Goal: Transaction & Acquisition: Purchase product/service

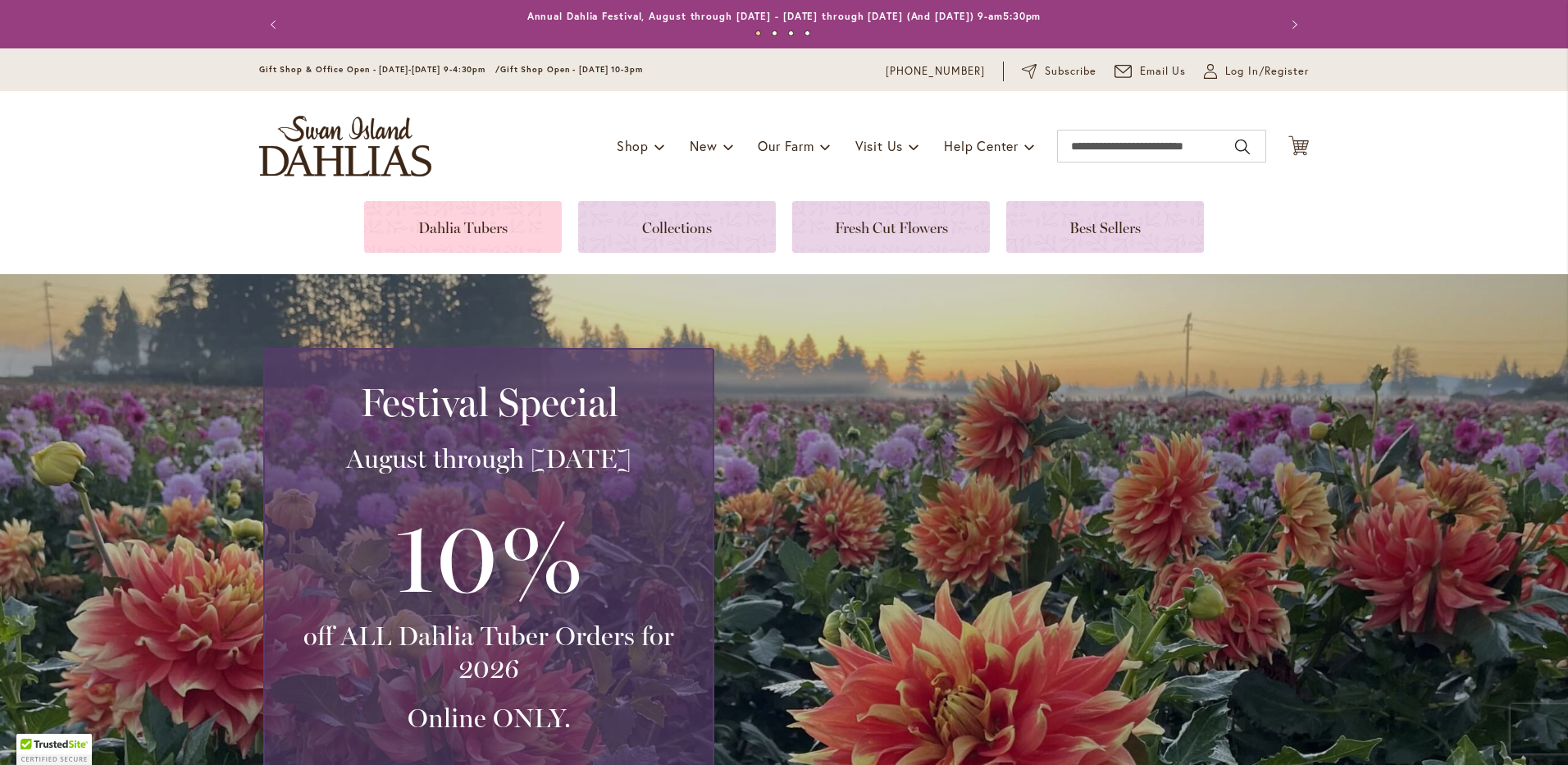
click at [485, 210] on link at bounding box center [463, 227] width 197 height 51
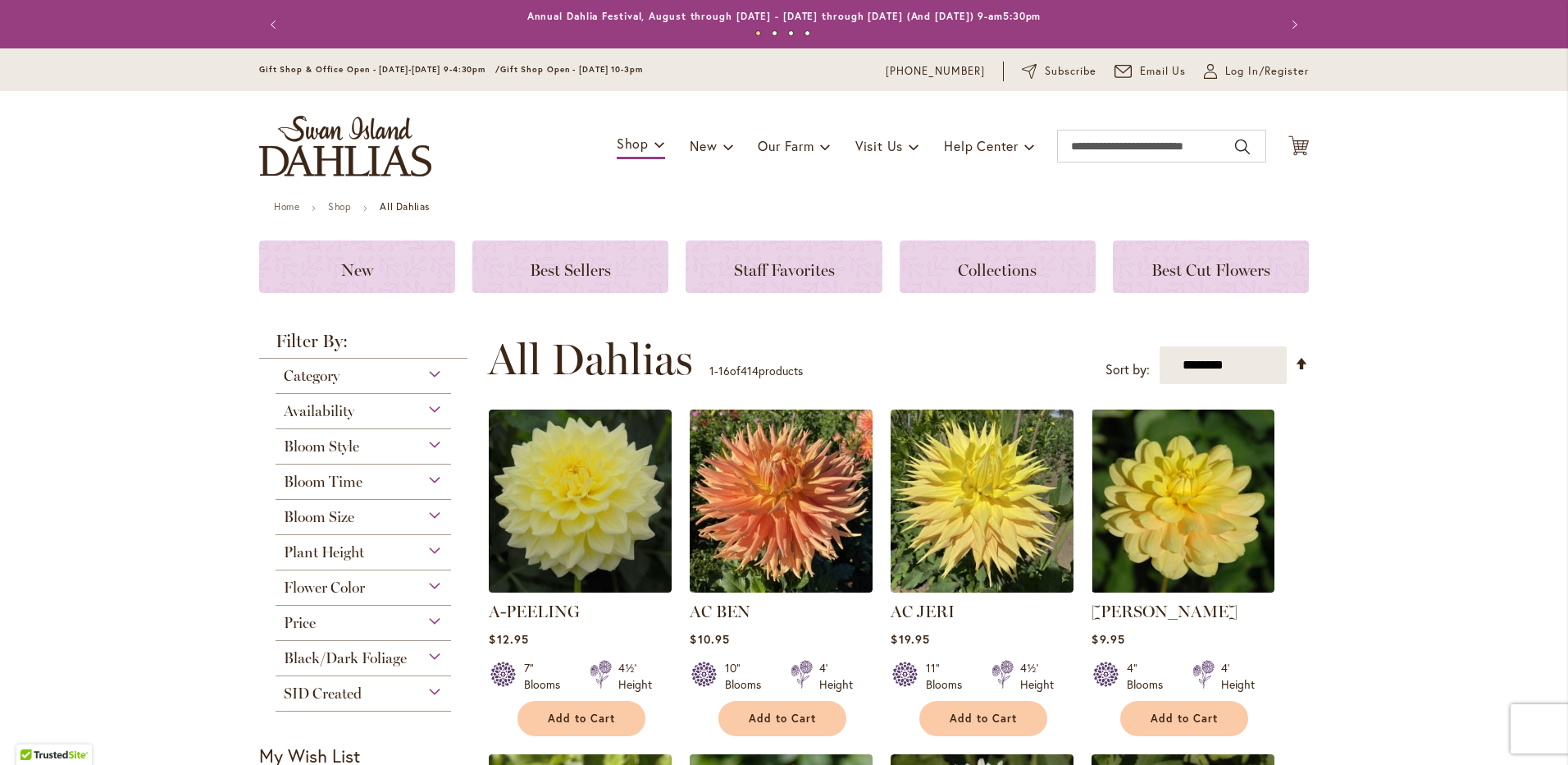
click at [440, 547] on div "Plant Height" at bounding box center [363, 548] width 176 height 27
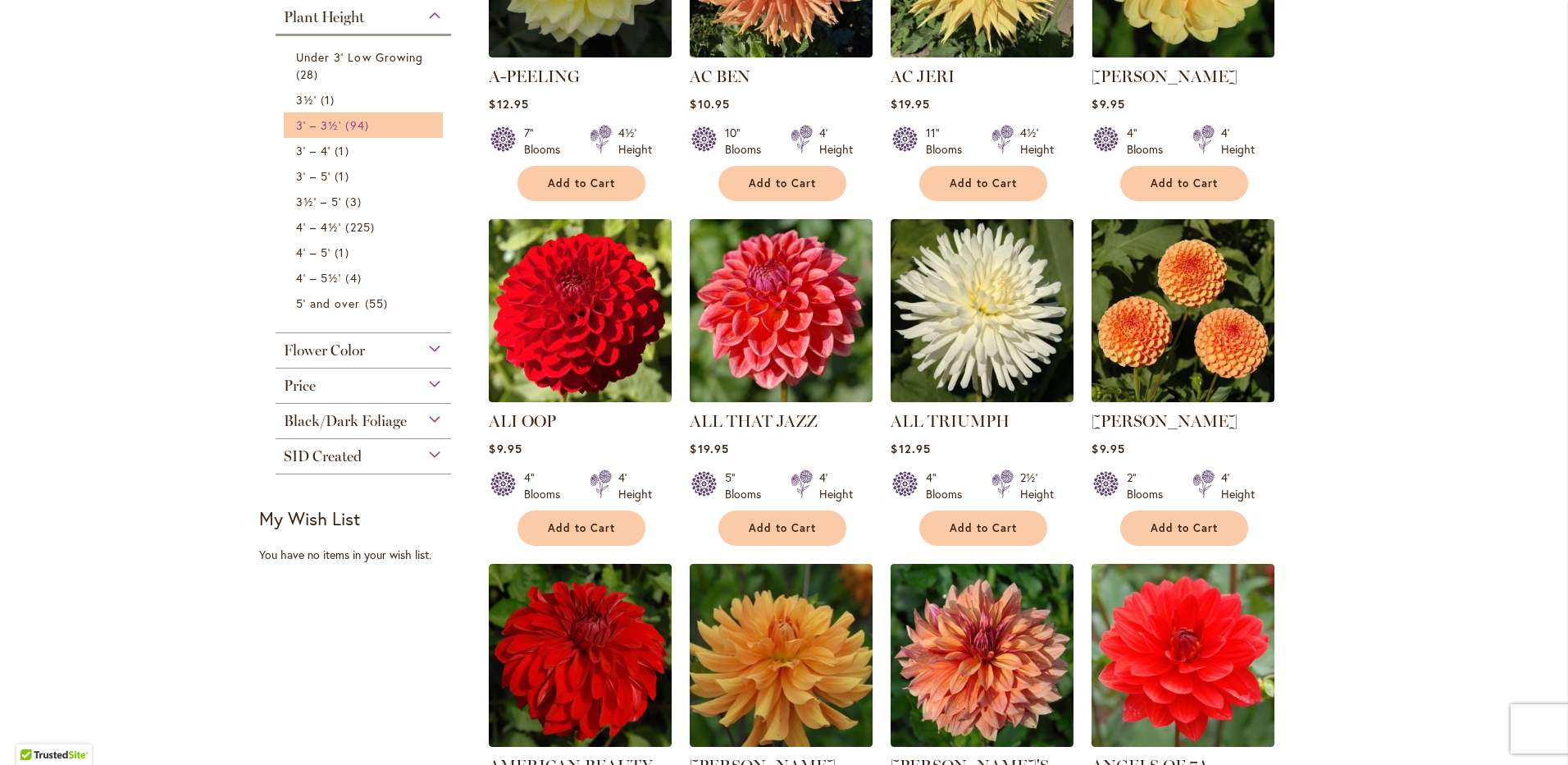
click at [345, 124] on span "94 items" at bounding box center [358, 124] width 27 height 17
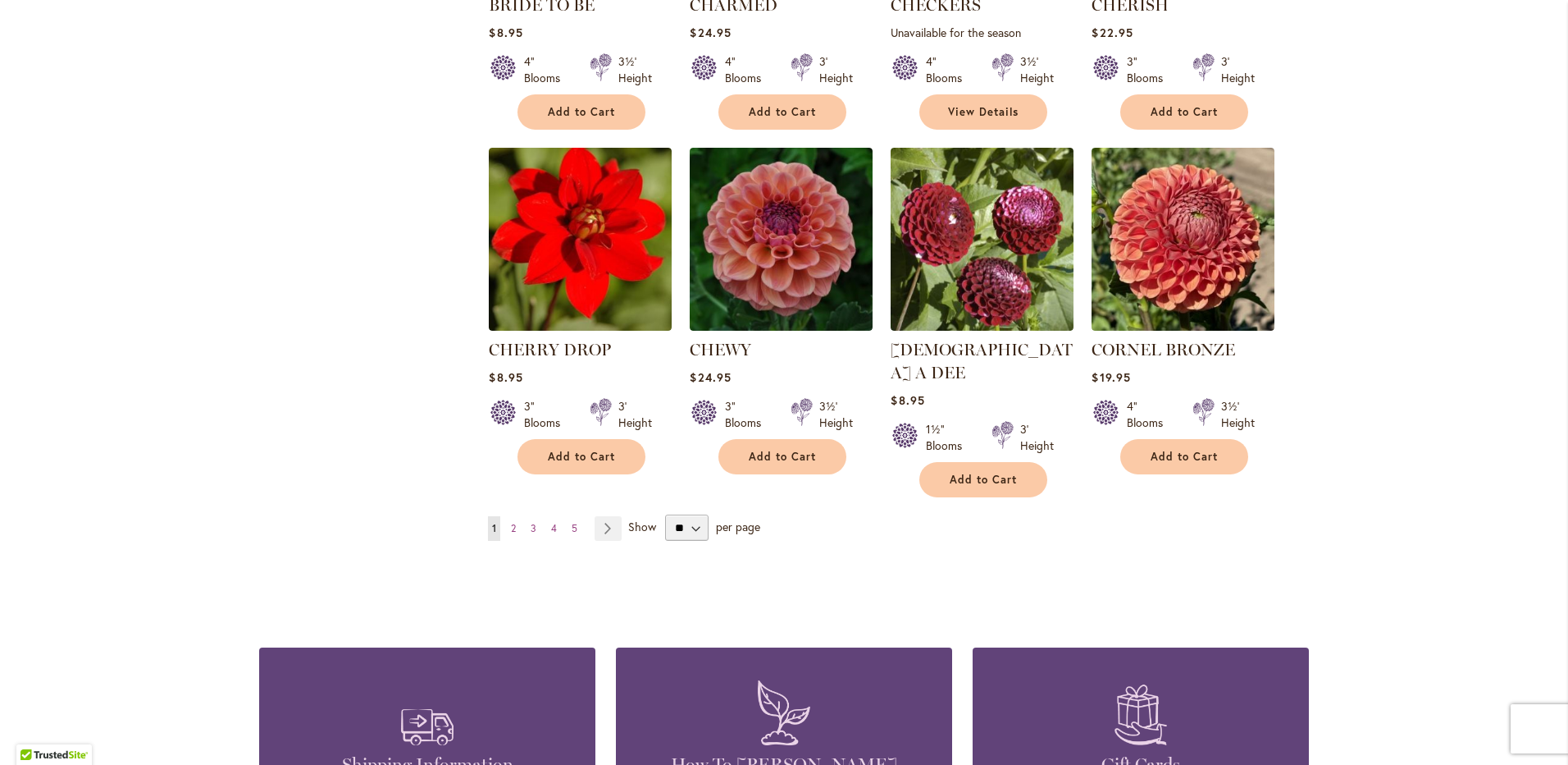
scroll to position [1313, 0]
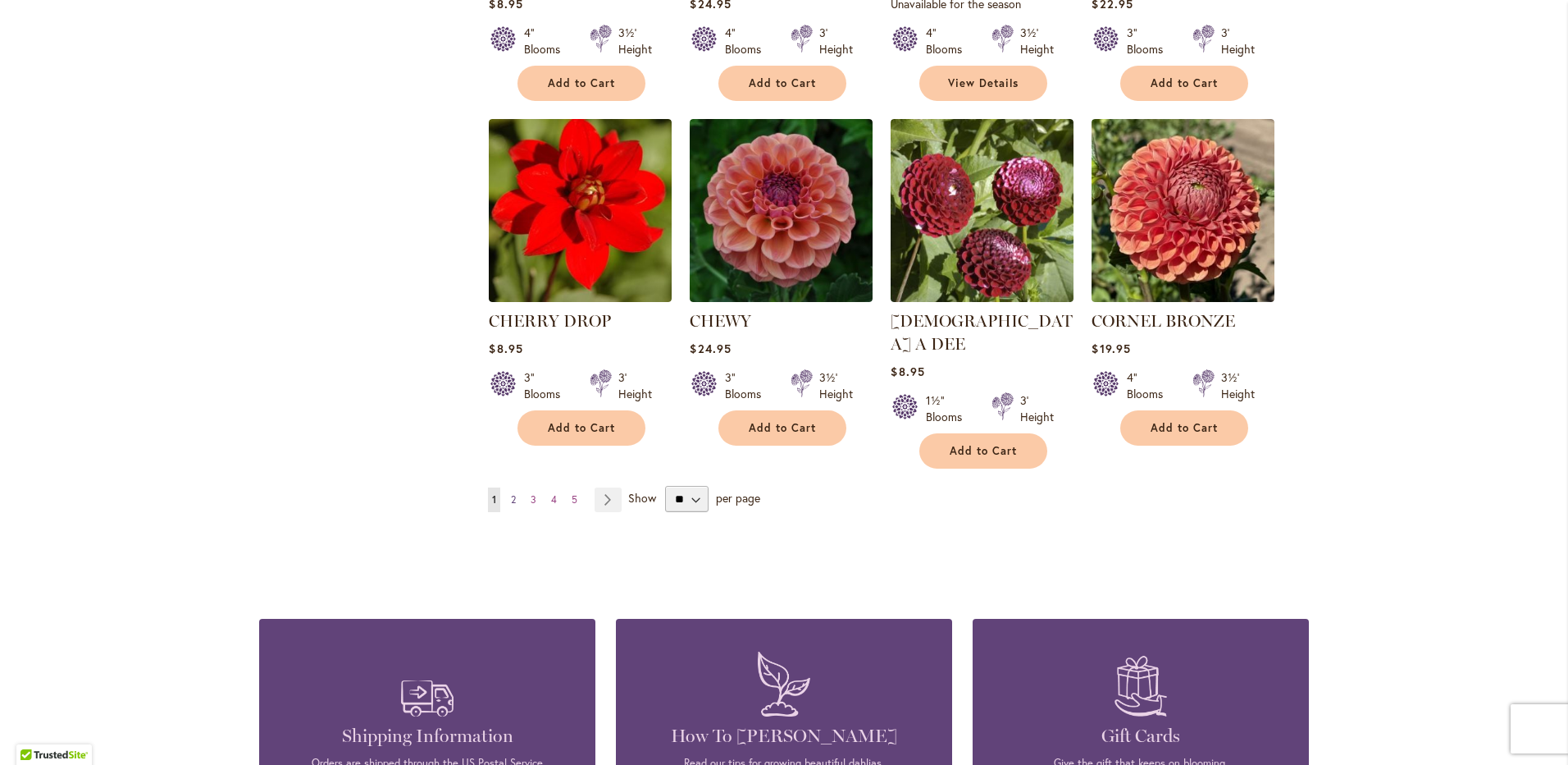
click at [511, 494] on span "2" at bounding box center [513, 499] width 5 height 12
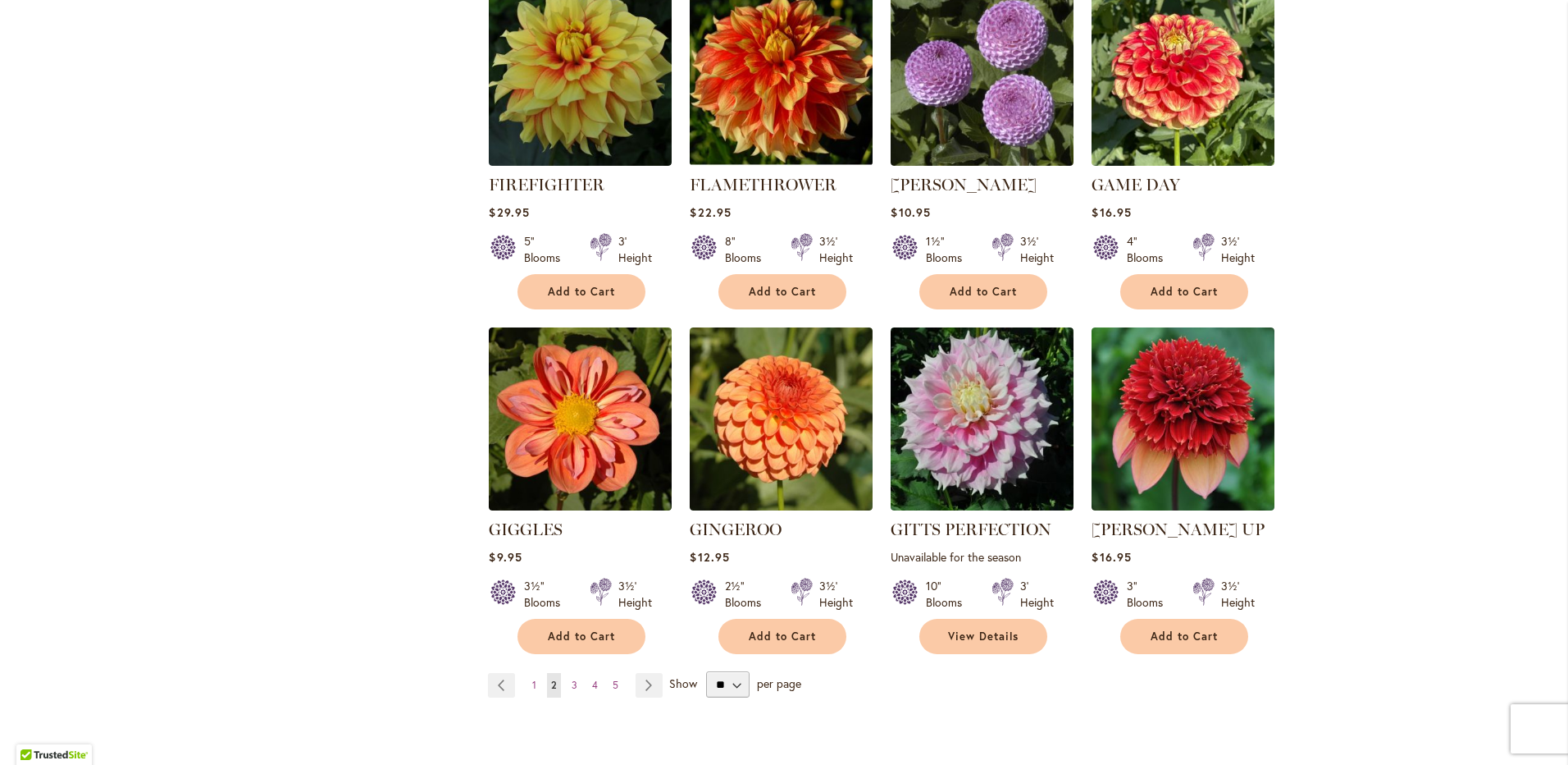
scroll to position [1231, 0]
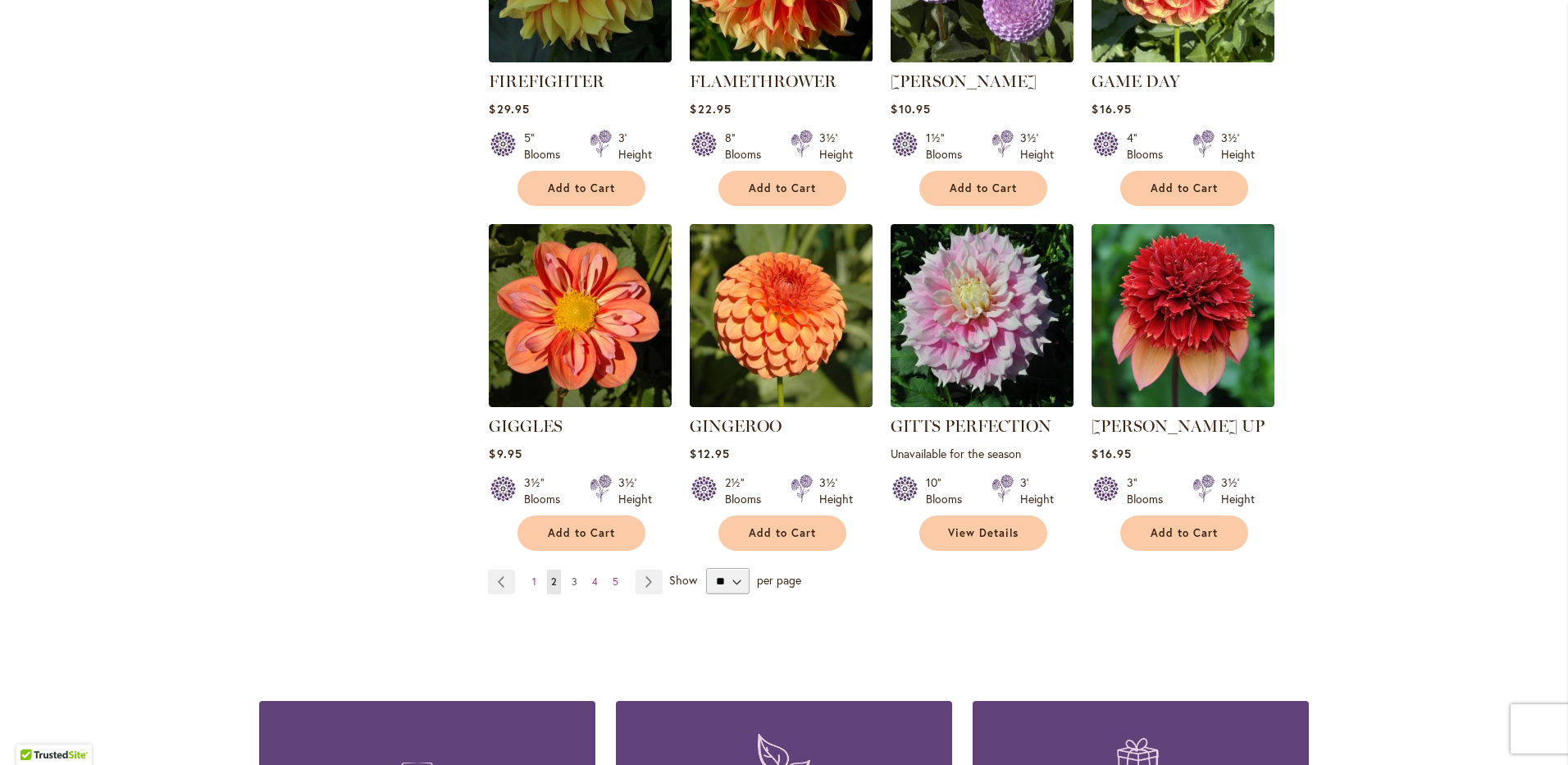
click at [571, 575] on span "3" at bounding box center [574, 581] width 6 height 12
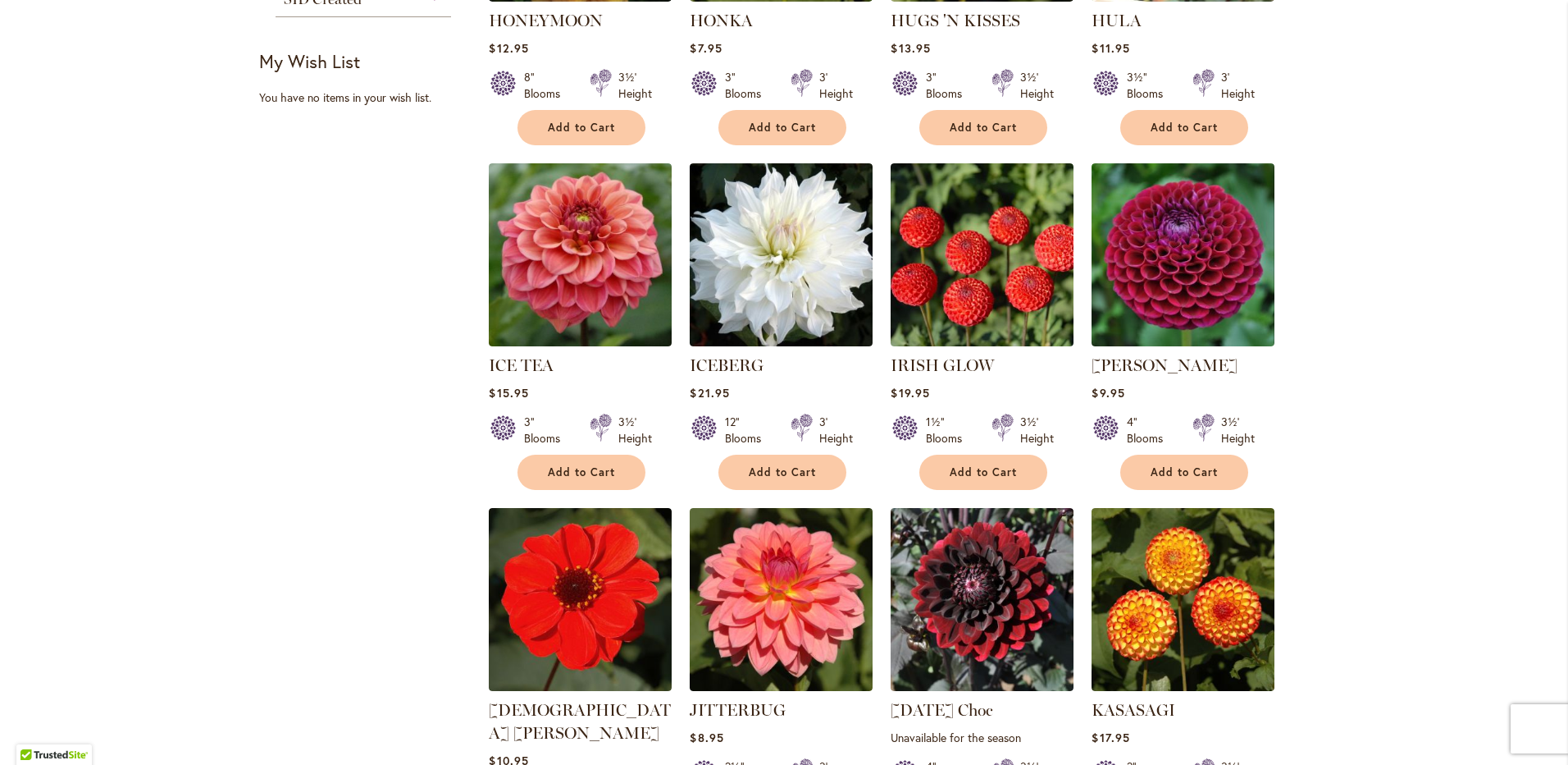
scroll to position [902, 0]
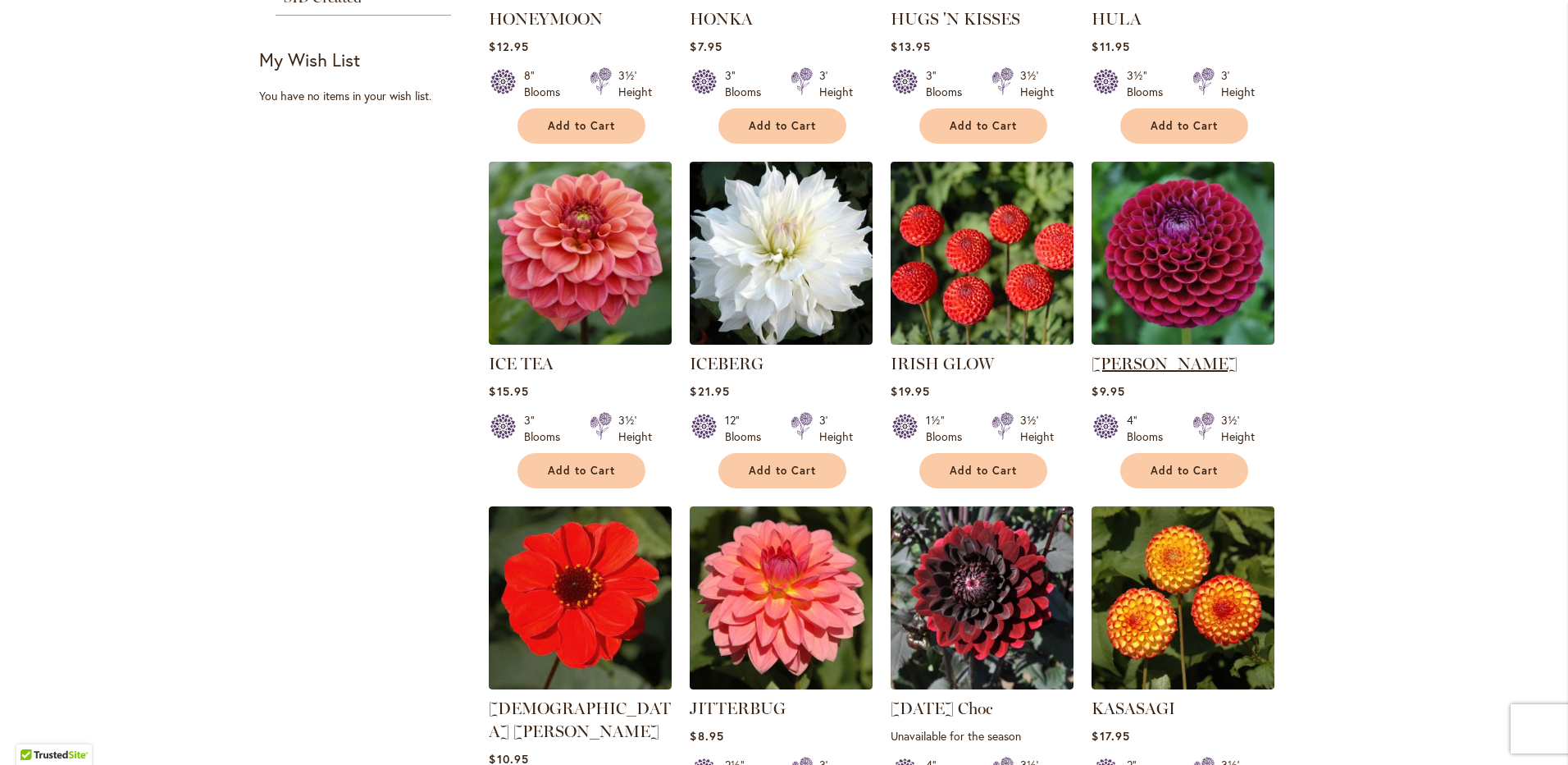
click at [1110, 354] on link "IVANETTI" at bounding box center [1164, 363] width 146 height 20
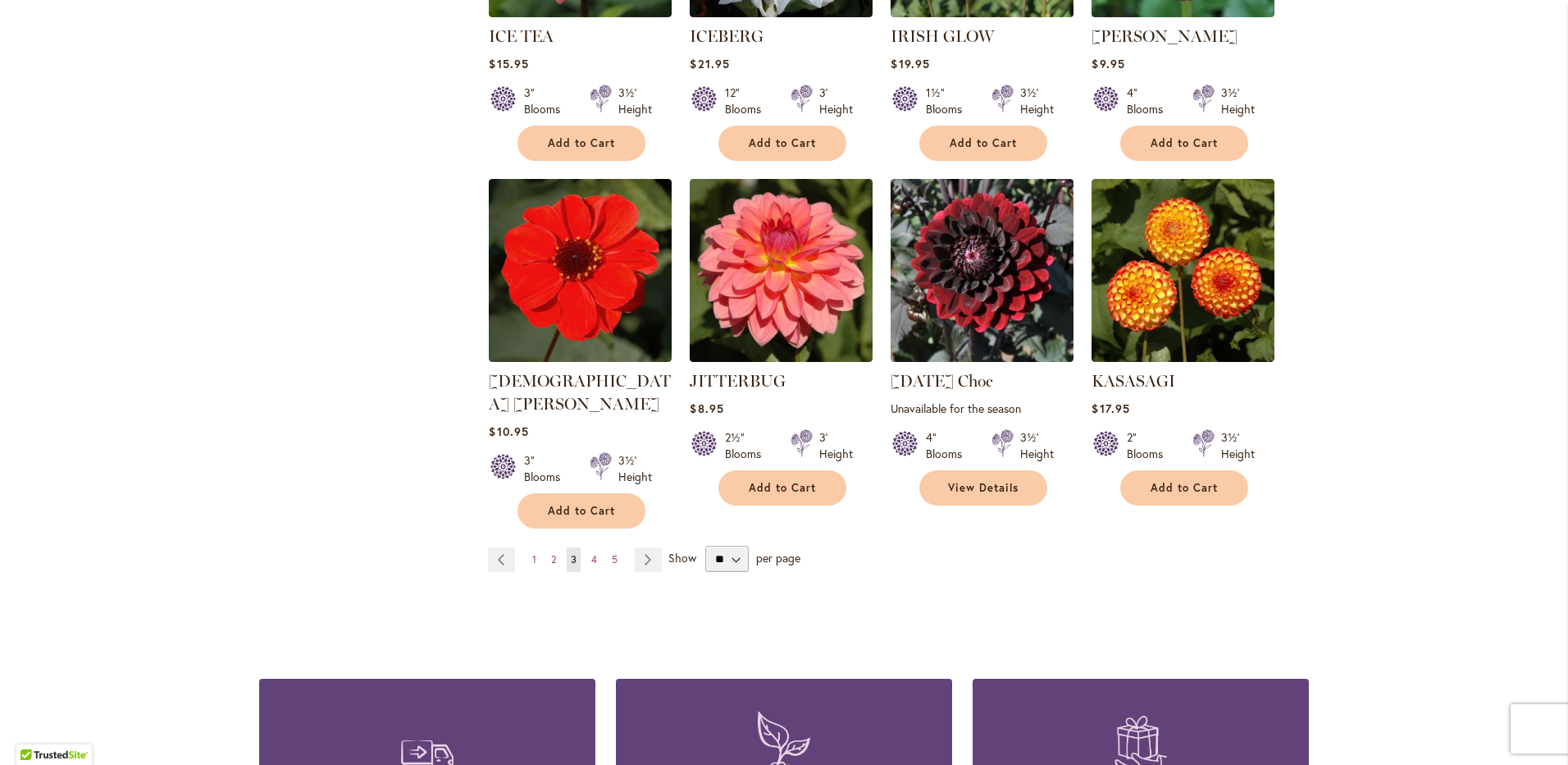
scroll to position [1231, 0]
click at [591, 552] on span "4" at bounding box center [594, 558] width 6 height 12
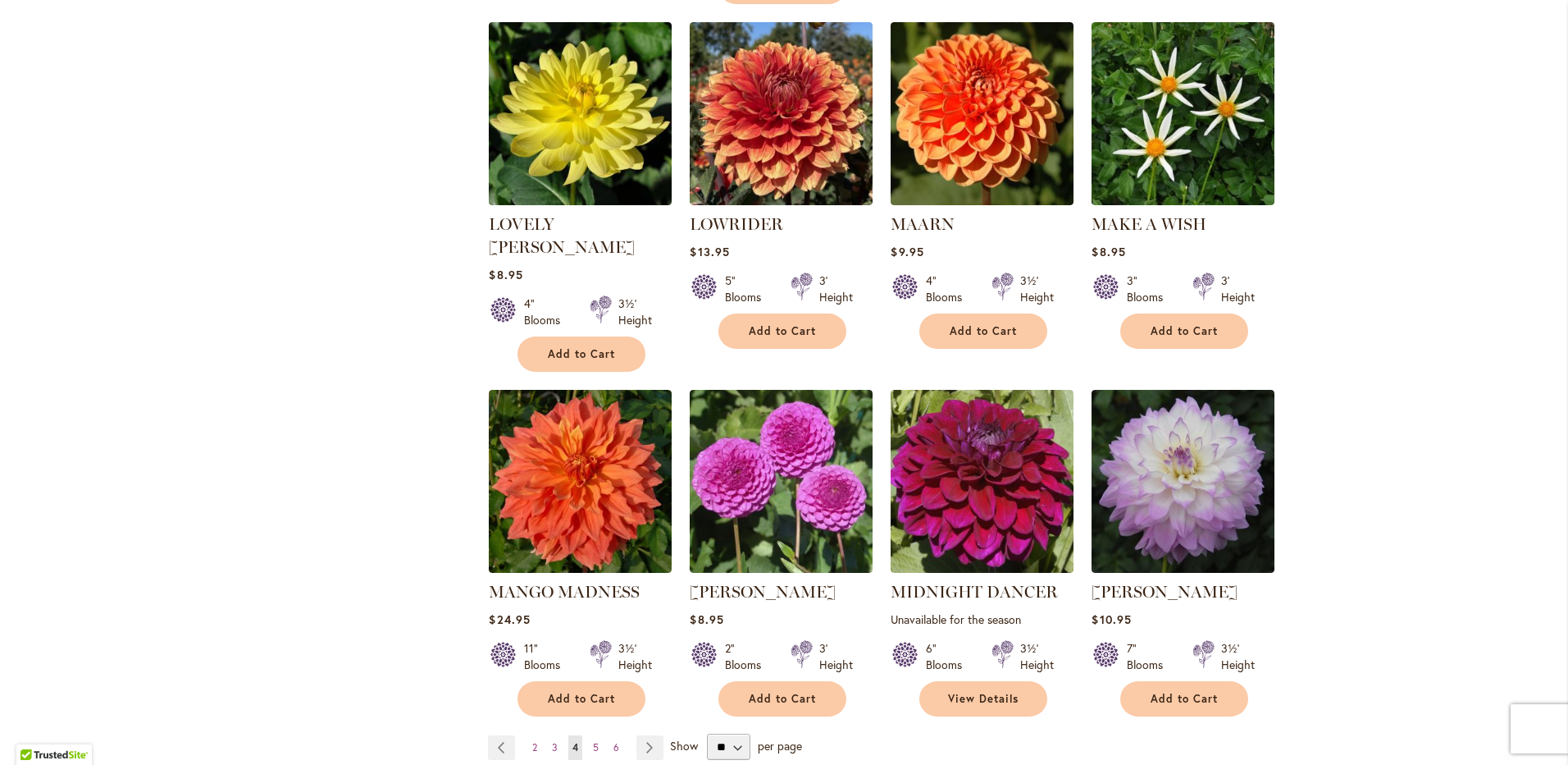
scroll to position [1067, 0]
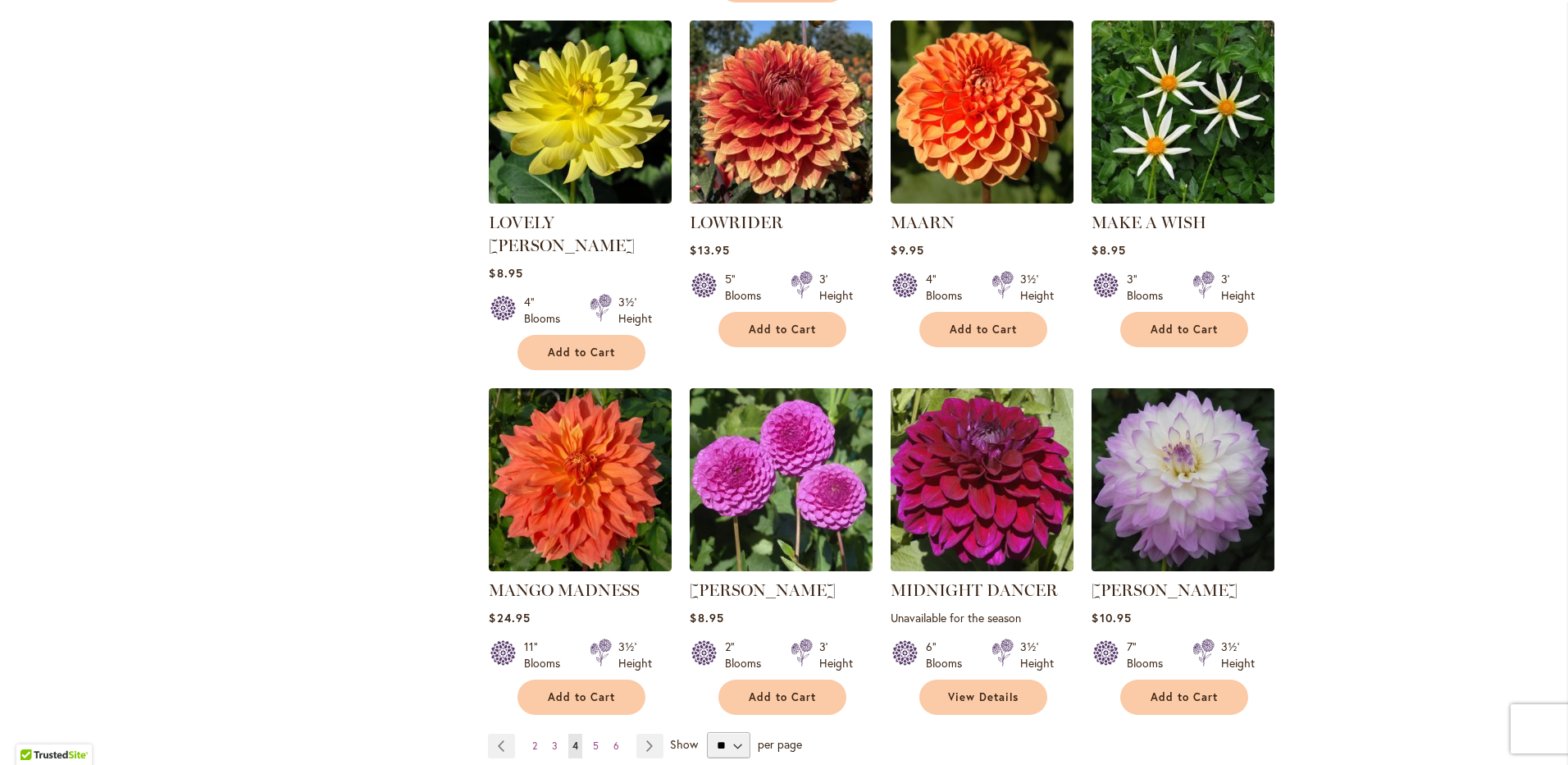
click at [1205, 396] on img at bounding box center [1183, 479] width 191 height 191
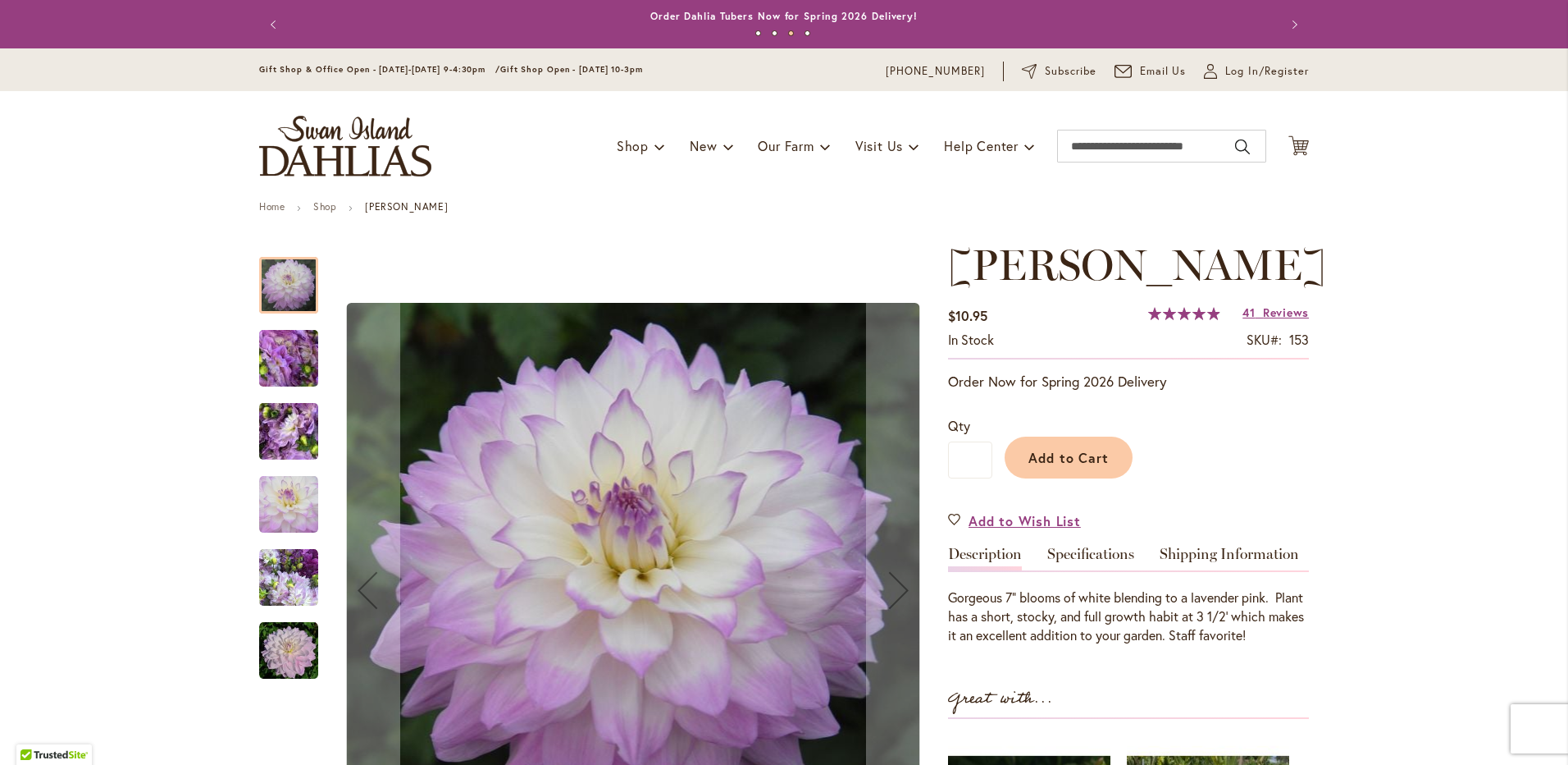
click at [305, 420] on img "MIKAYLA MIRANDA" at bounding box center [289, 431] width 118 height 89
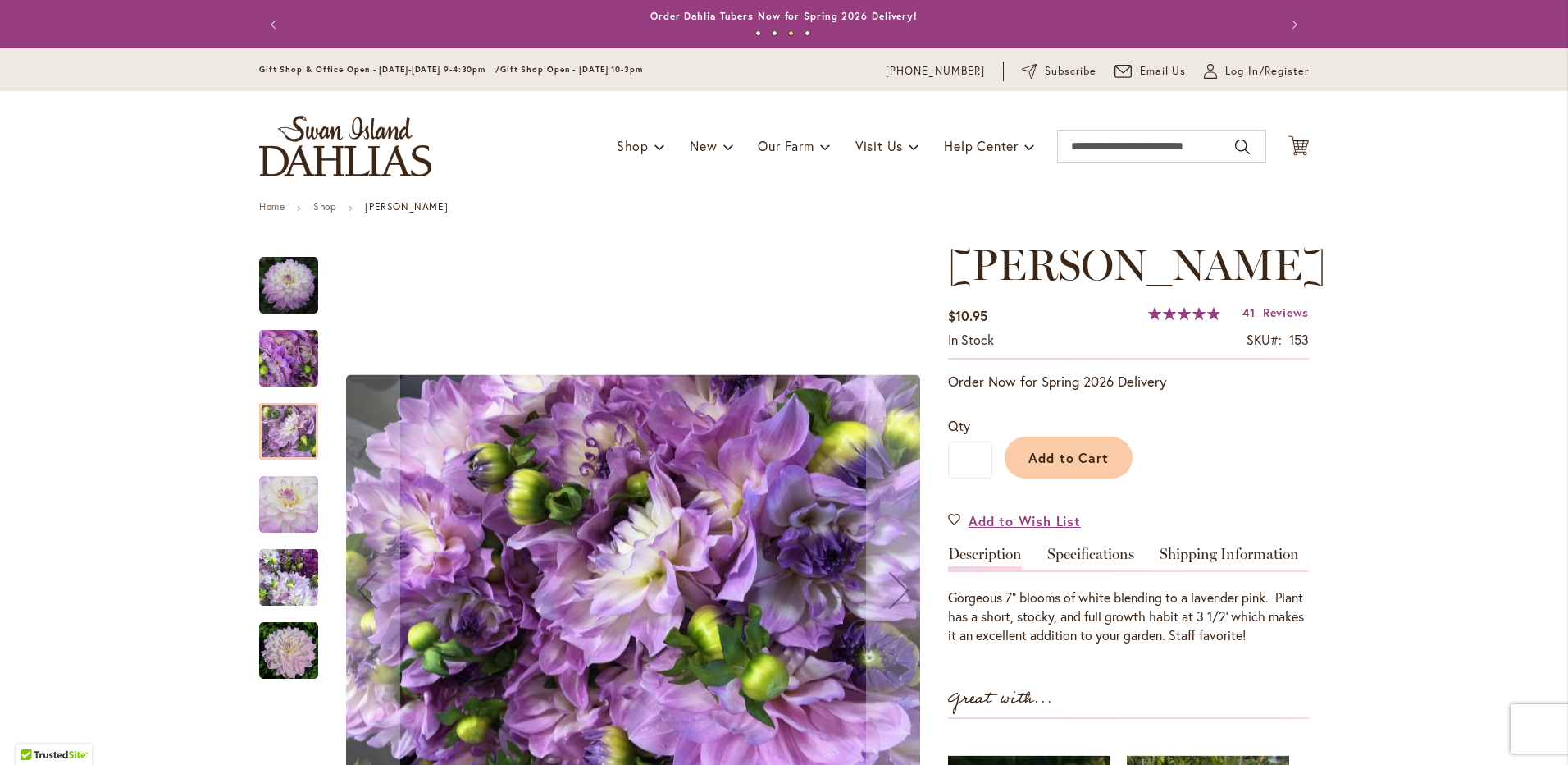
click at [289, 359] on img "MIKAYLA MIRANDA" at bounding box center [289, 358] width 118 height 89
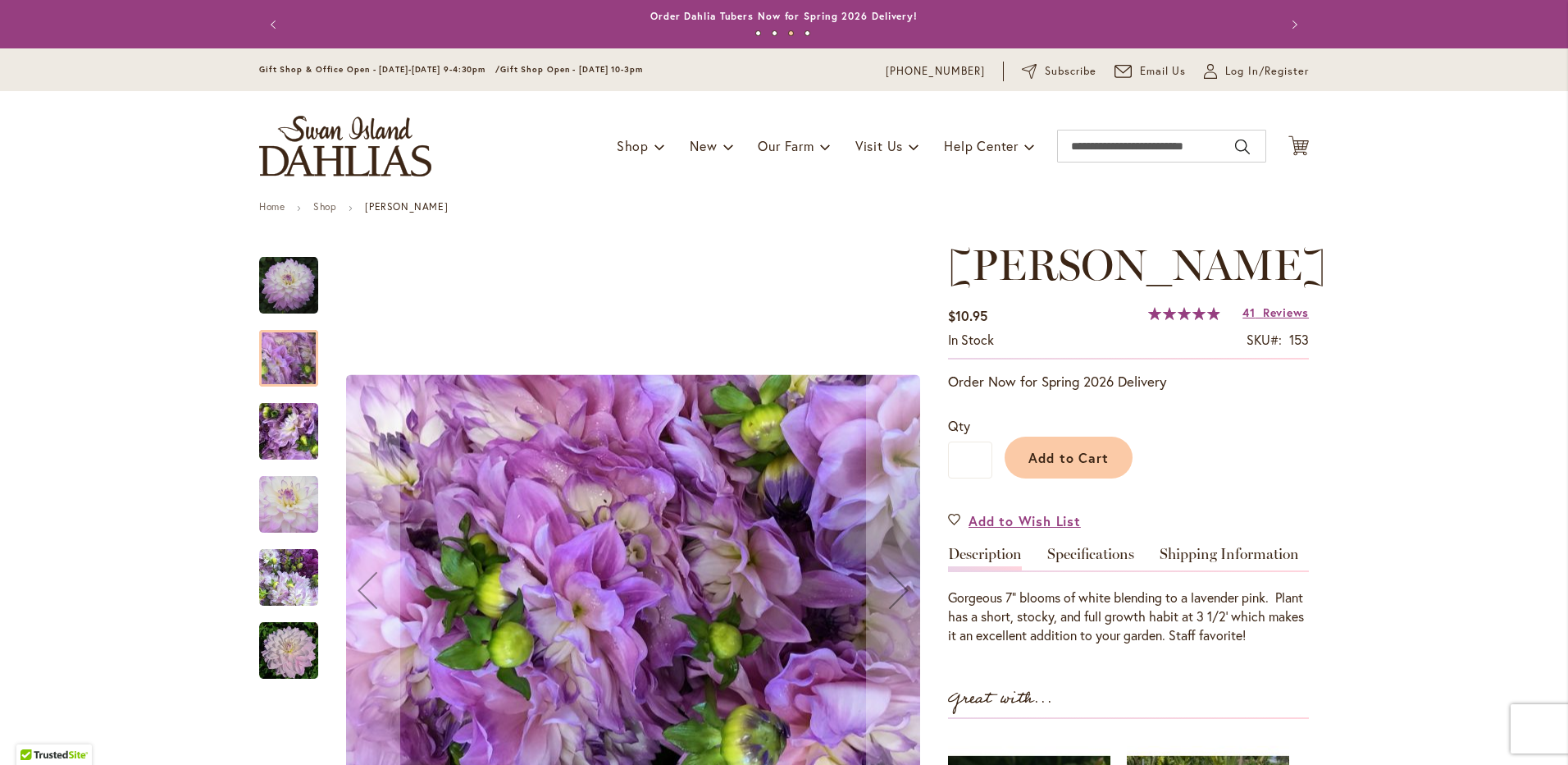
click at [293, 605] on div "MIKAYLA MIRANDA" at bounding box center [289, 642] width 59 height 73
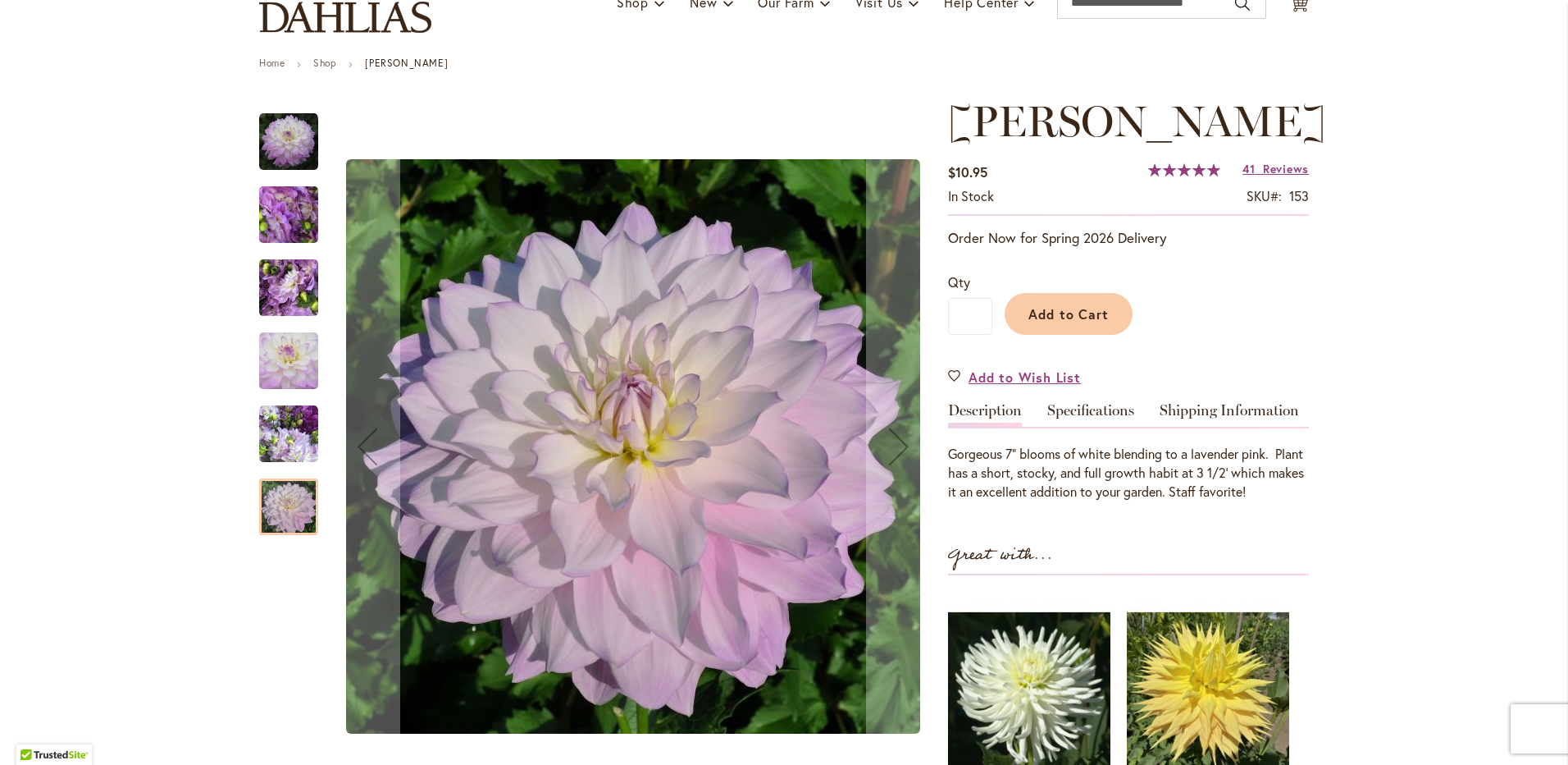
scroll to position [328, 0]
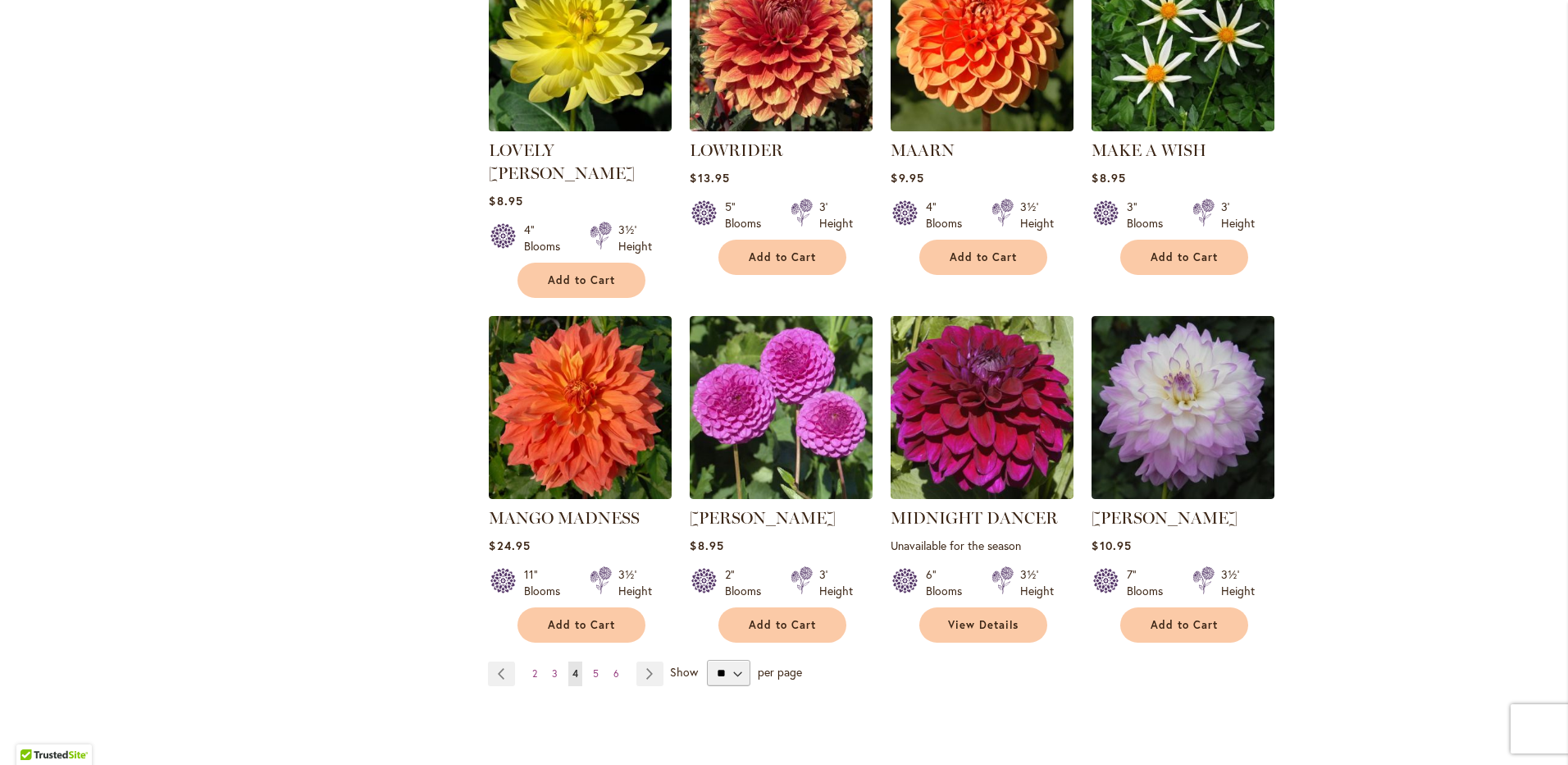
scroll to position [1313, 0]
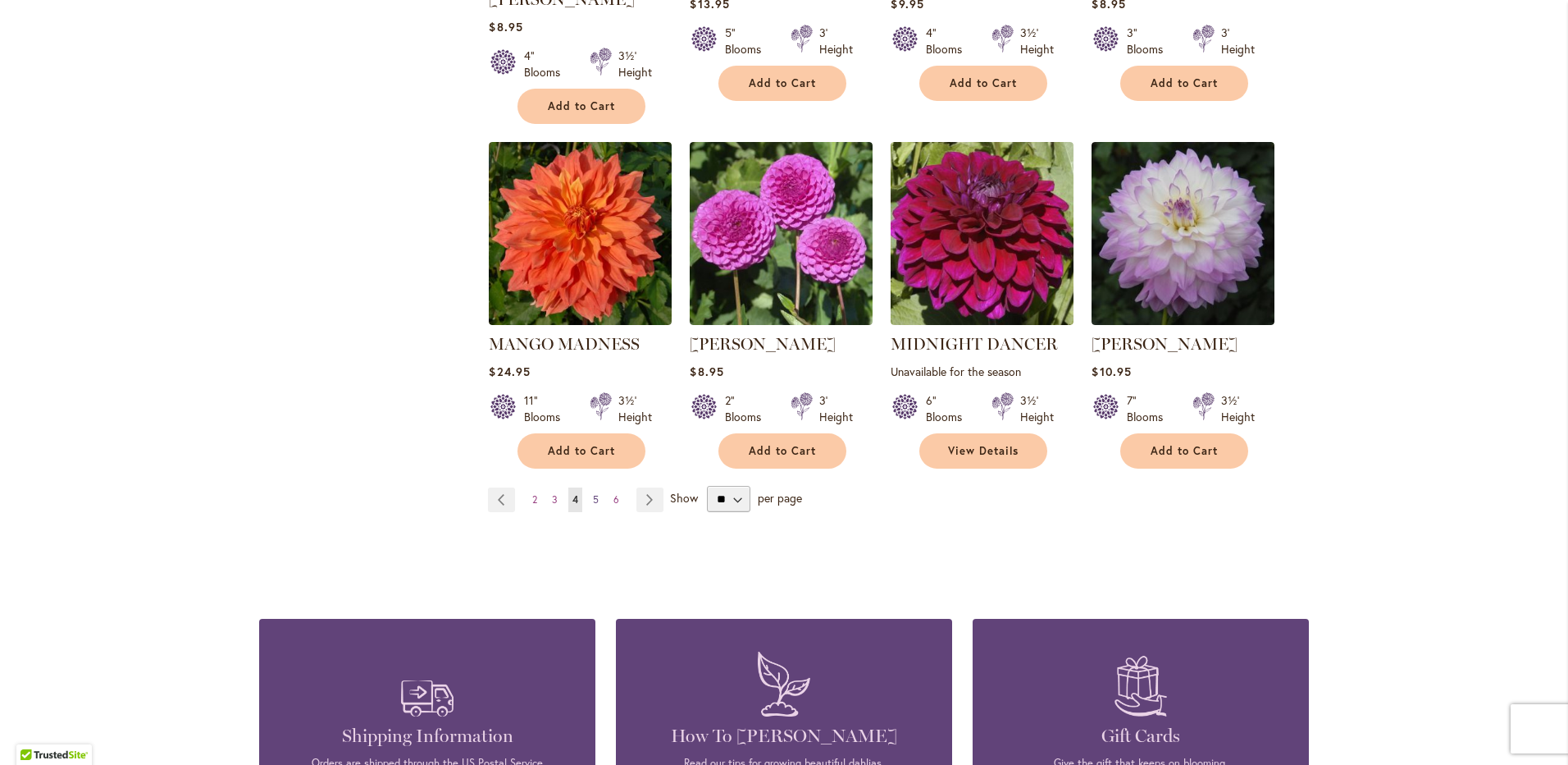
click at [593, 488] on link "Page 5" at bounding box center [596, 499] width 14 height 25
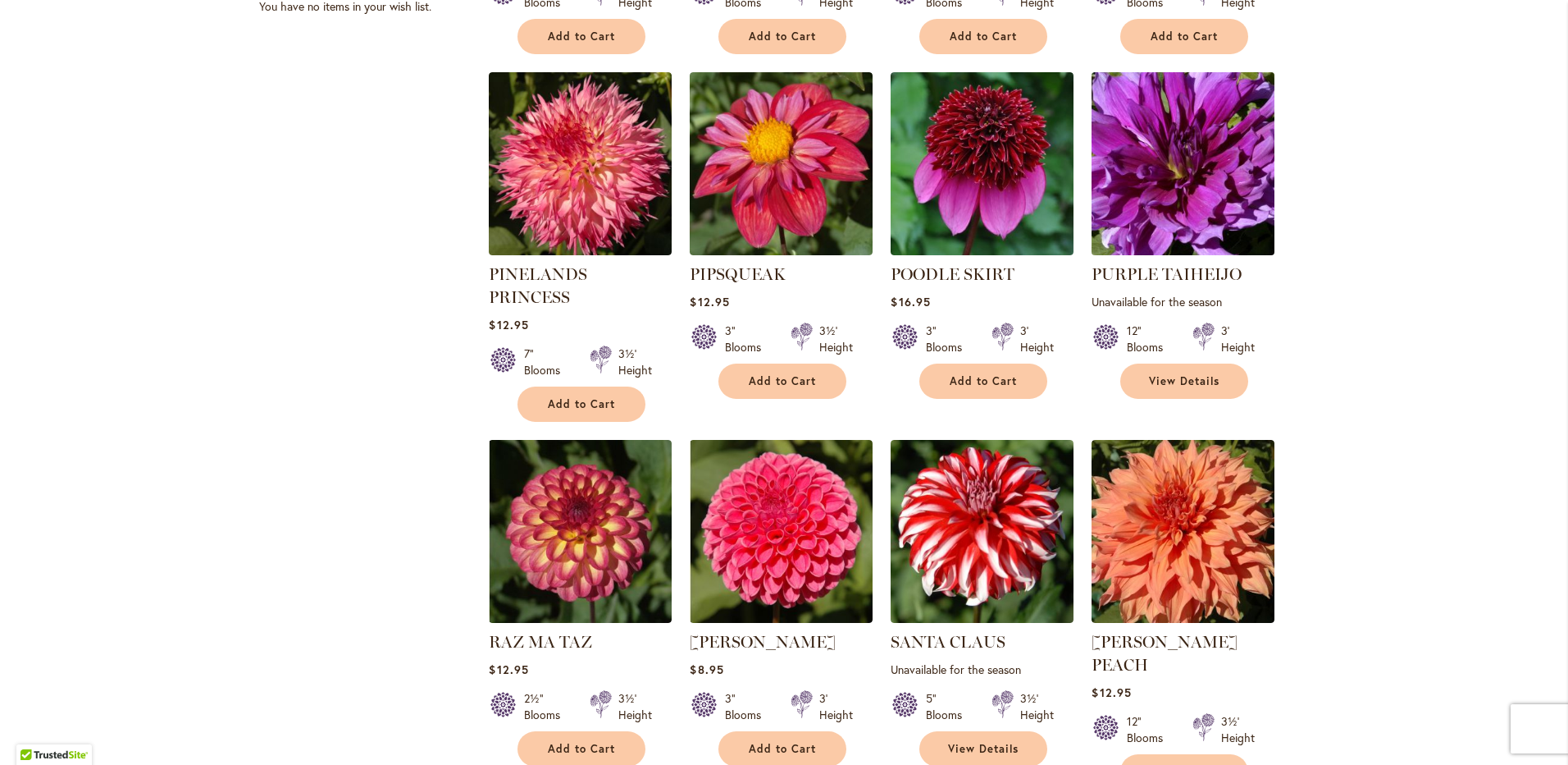
scroll to position [1231, 0]
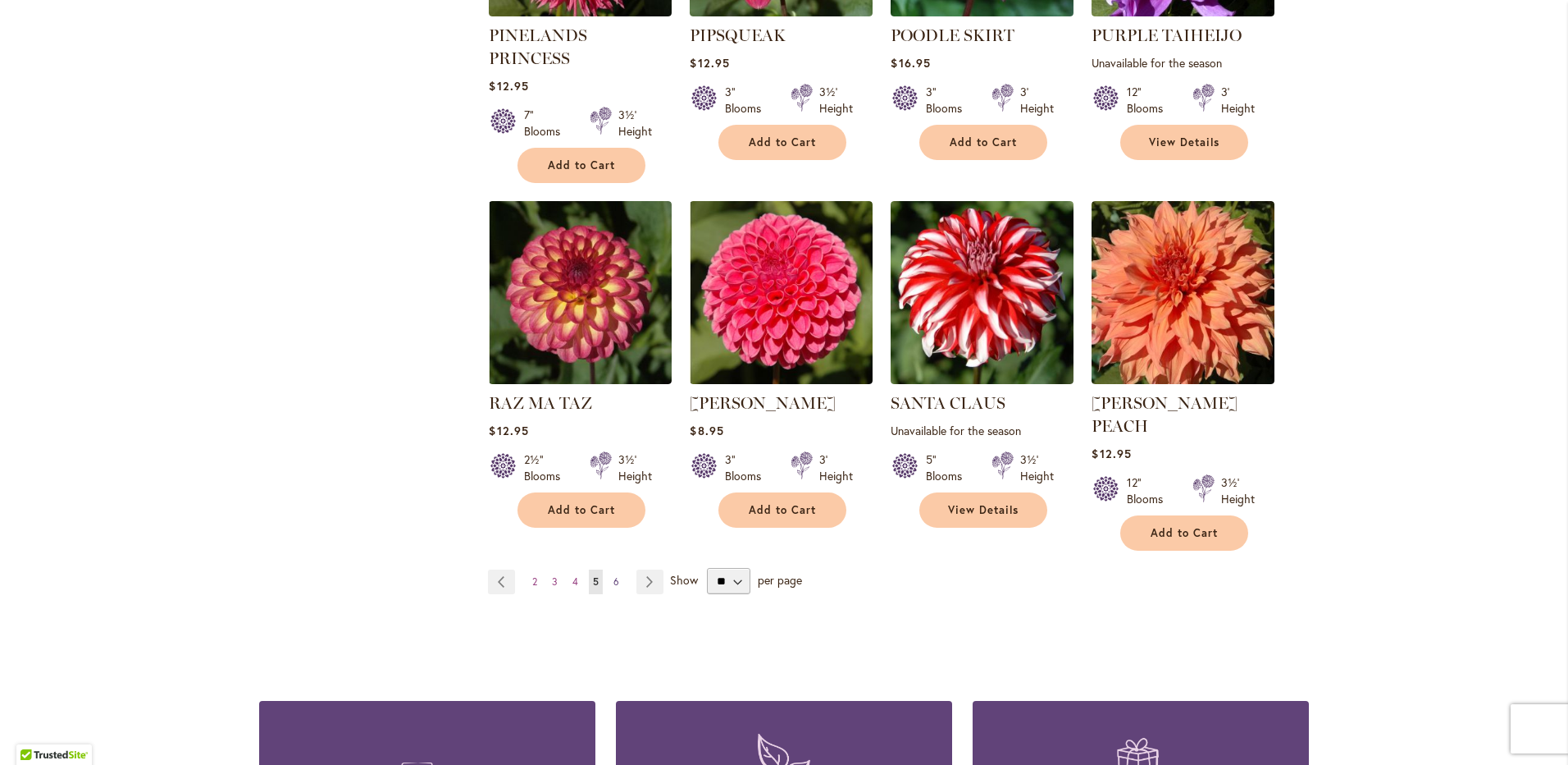
click at [610, 570] on link "Page 6" at bounding box center [617, 581] width 14 height 25
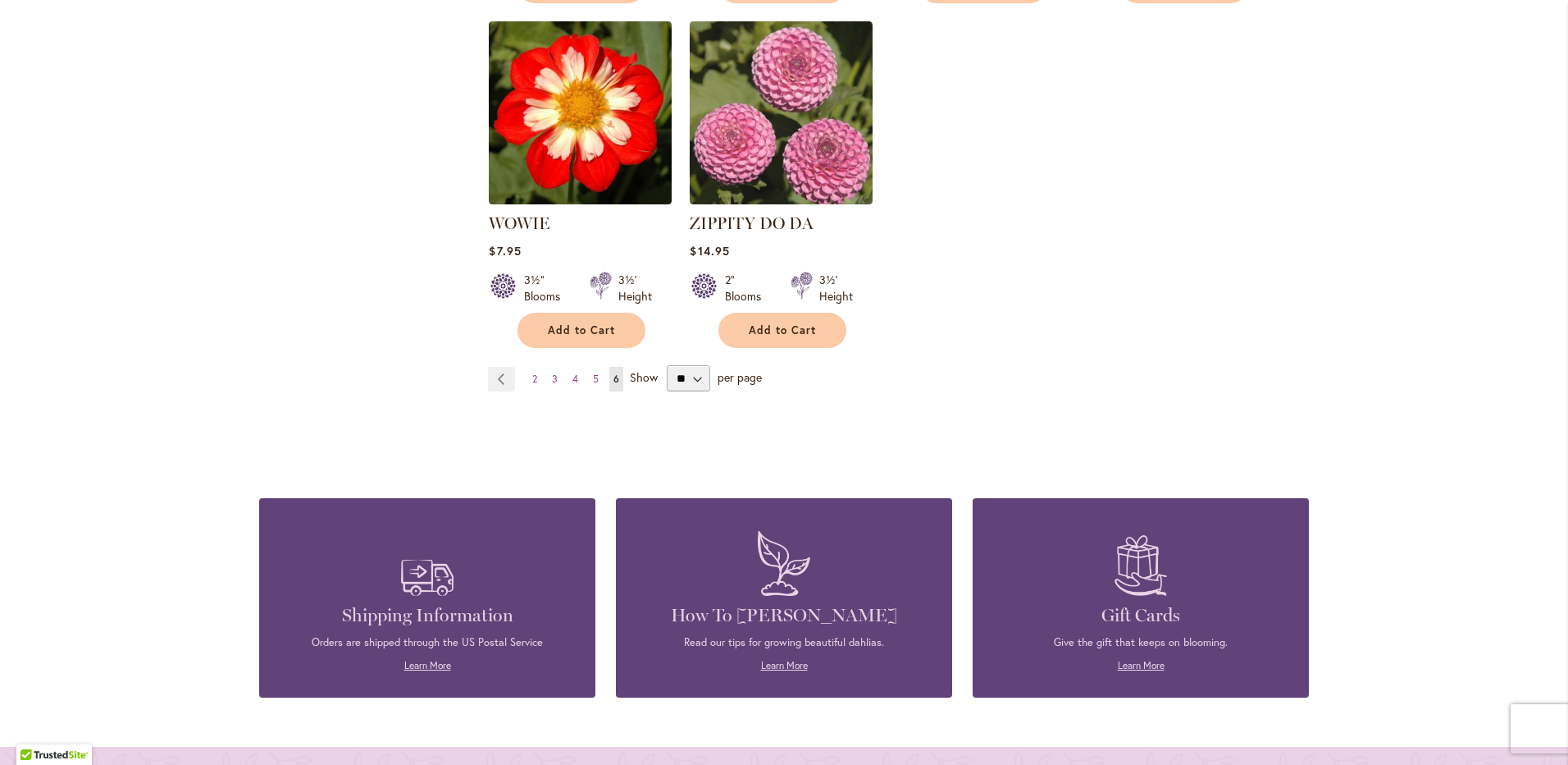
scroll to position [1395, 0]
